Goal: Navigation & Orientation: Find specific page/section

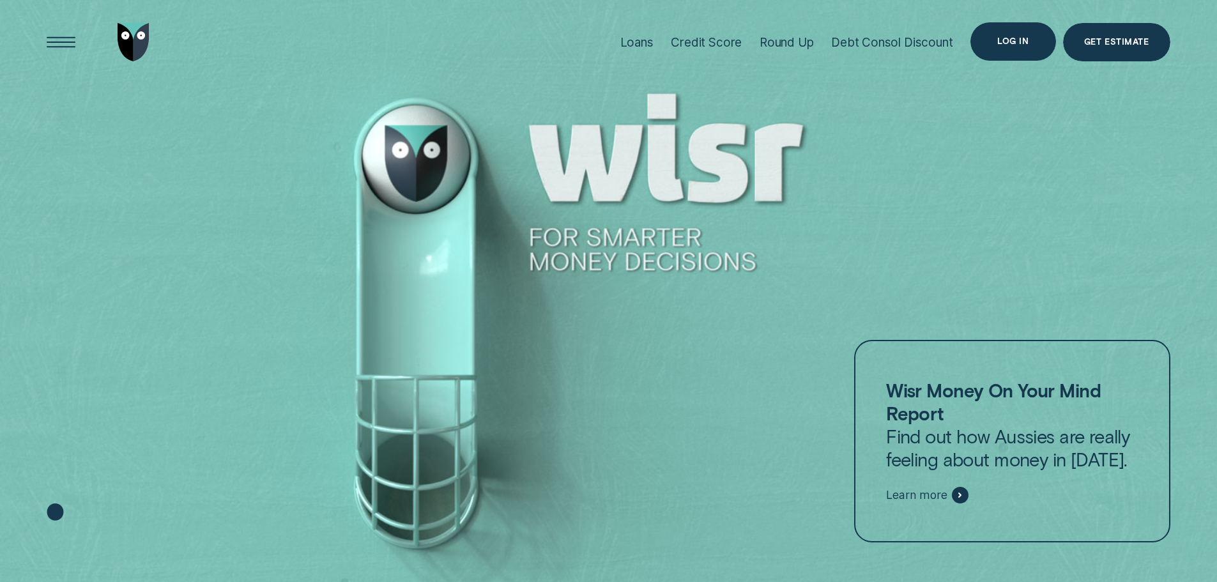
click at [1012, 44] on div "Log in" at bounding box center [1012, 42] width 31 height 8
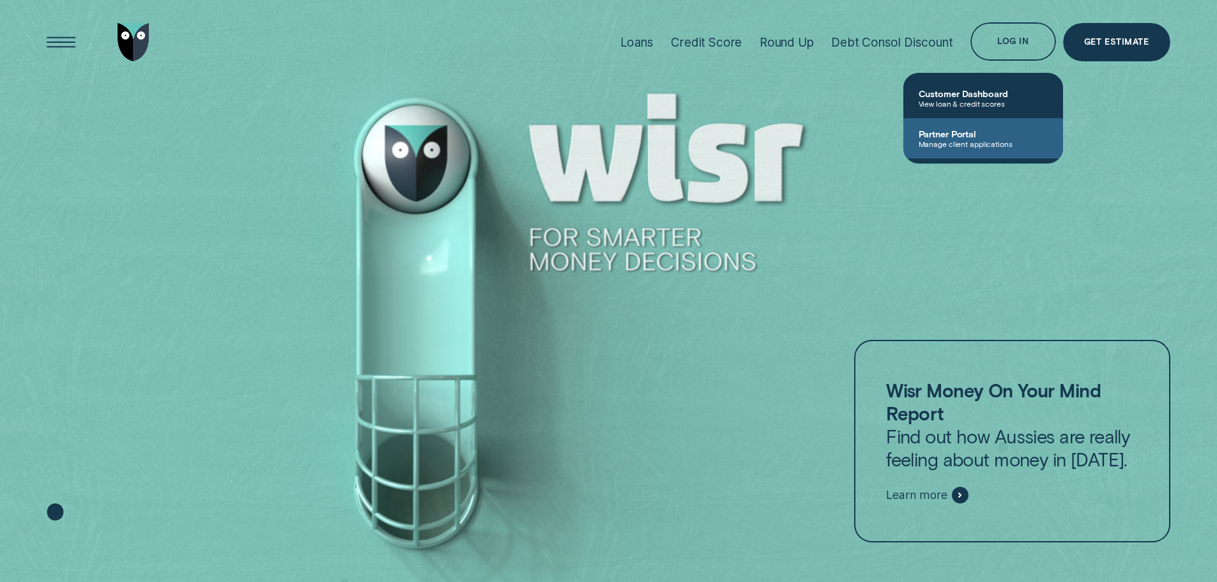
click at [945, 149] on link "Partner Portal Manage client applications" at bounding box center [983, 138] width 160 height 40
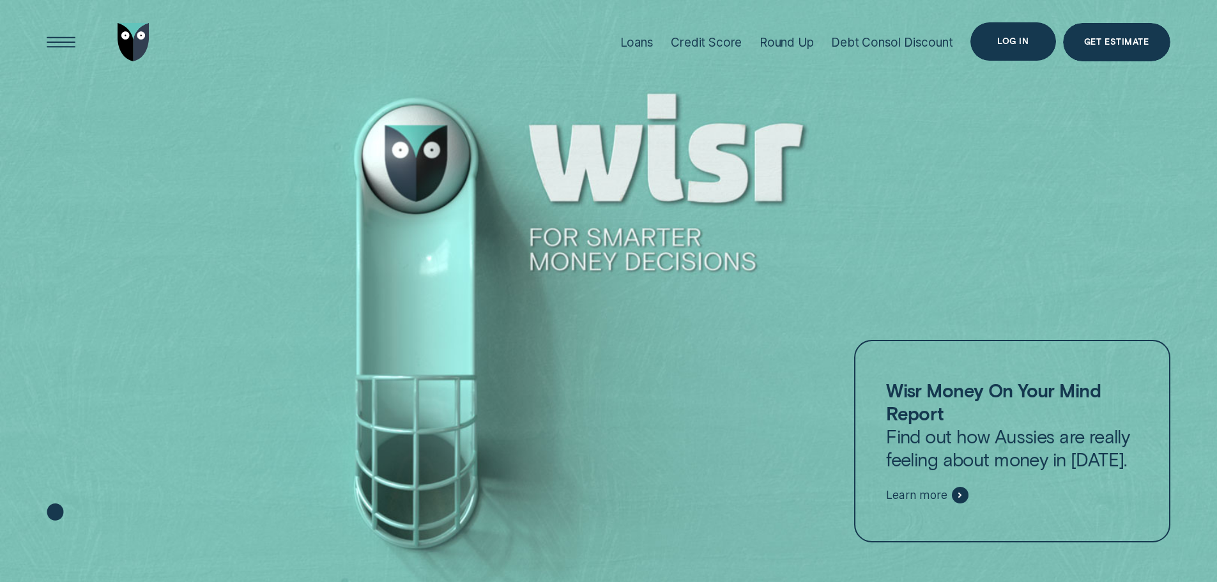
click at [1012, 38] on div "Log in" at bounding box center [1012, 42] width 31 height 8
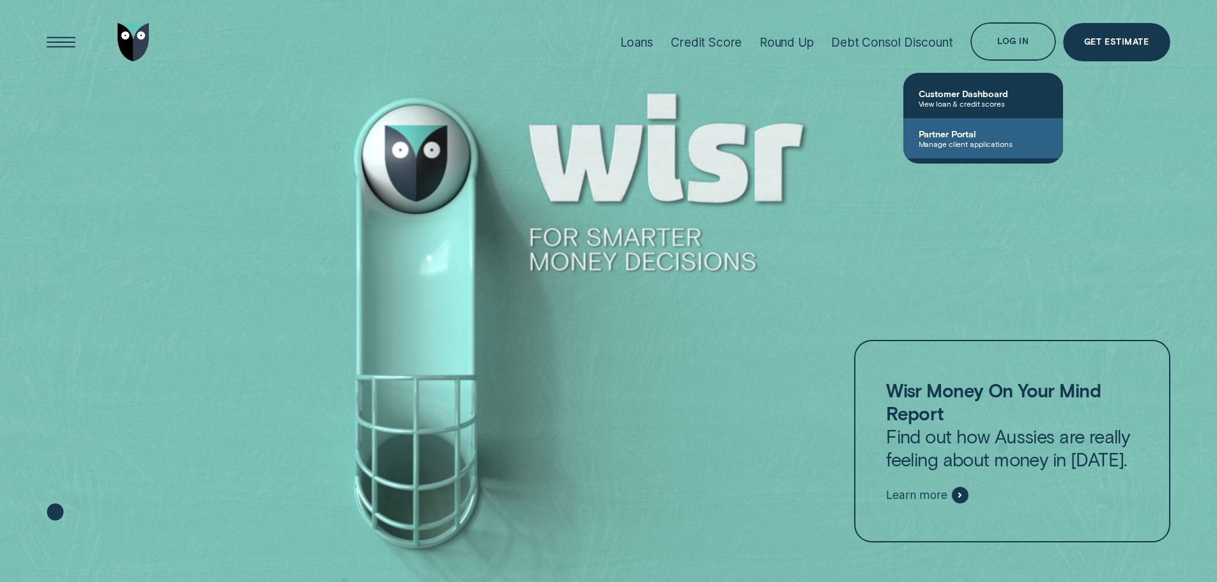
click at [948, 134] on span "Partner Portal" at bounding box center [982, 133] width 129 height 11
